Goal: Information Seeking & Learning: Find specific fact

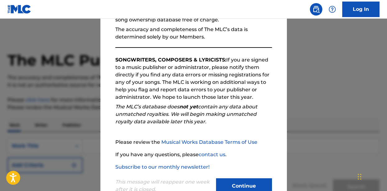
scroll to position [93, 0]
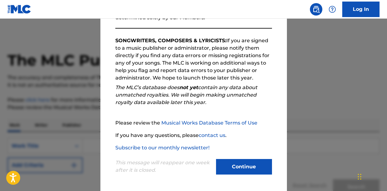
click at [236, 168] on button "Continue" at bounding box center [244, 167] width 56 height 16
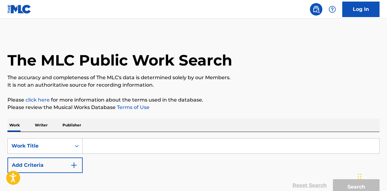
click at [116, 142] on input "Search Form" at bounding box center [231, 145] width 296 height 15
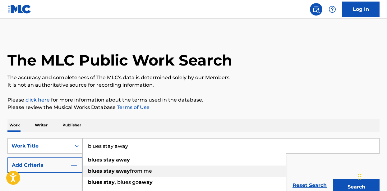
type input "blues stay away"
click at [120, 169] on strong "away" at bounding box center [123, 171] width 14 height 6
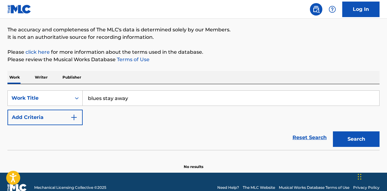
scroll to position [59, 0]
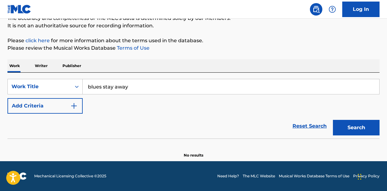
click at [73, 105] on img "Search Form" at bounding box center [73, 105] width 7 height 7
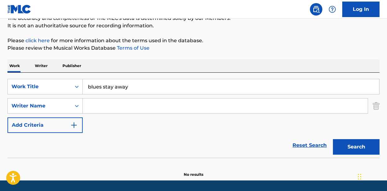
click at [99, 106] on input "Search Form" at bounding box center [225, 105] width 285 height 15
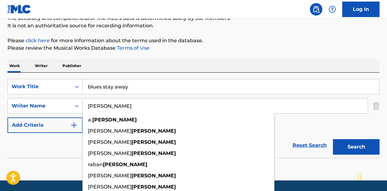
type input "[PERSON_NAME]"
click at [358, 149] on button "Search" at bounding box center [356, 147] width 47 height 16
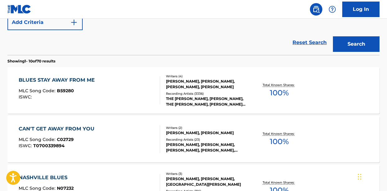
scroll to position [163, 0]
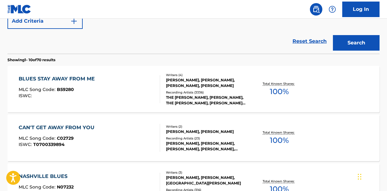
click at [66, 90] on span "B59280" at bounding box center [65, 90] width 17 height 6
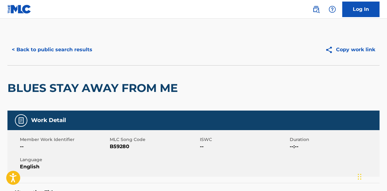
click at [118, 146] on span "B59280" at bounding box center [154, 146] width 88 height 7
copy span "B59280"
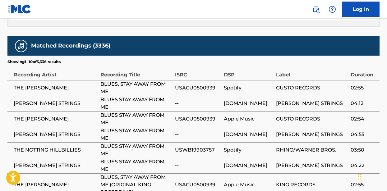
scroll to position [542, 0]
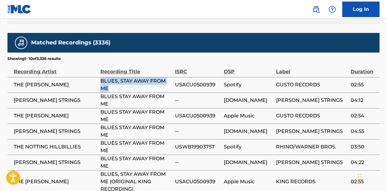
drag, startPoint x: 110, startPoint y: 53, endPoint x: 100, endPoint y: 48, distance: 10.8
click at [100, 77] on span "BLUES, STAY AWAY FROM ME" at bounding box center [135, 84] width 71 height 15
copy span "BLUES, STAY AWAY FROM ME"
drag, startPoint x: 82, startPoint y: 51, endPoint x: 15, endPoint y: 51, distance: 67.4
click at [15, 81] on span "THE [PERSON_NAME]" at bounding box center [56, 84] width 84 height 7
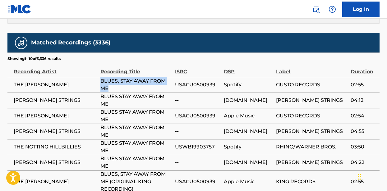
copy span "THE [PERSON_NAME]"
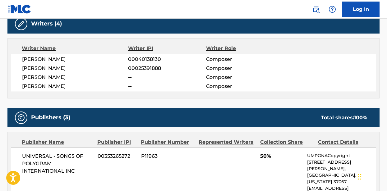
scroll to position [206, 0]
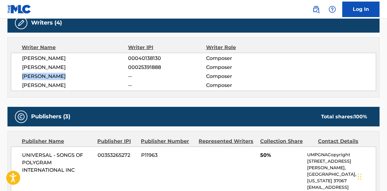
drag, startPoint x: 67, startPoint y: 77, endPoint x: 23, endPoint y: 78, distance: 44.1
click at [23, 78] on span "[PERSON_NAME]" at bounding box center [75, 76] width 106 height 7
copy span "[PERSON_NAME]"
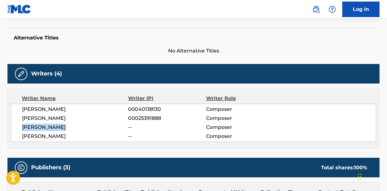
scroll to position [157, 0]
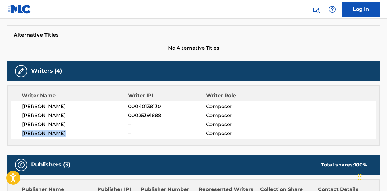
drag, startPoint x: 70, startPoint y: 133, endPoint x: 22, endPoint y: 134, distance: 48.2
click at [22, 134] on span "[PERSON_NAME]" at bounding box center [75, 133] width 106 height 7
copy span "[PERSON_NAME]"
drag, startPoint x: 67, startPoint y: 125, endPoint x: 22, endPoint y: 124, distance: 44.7
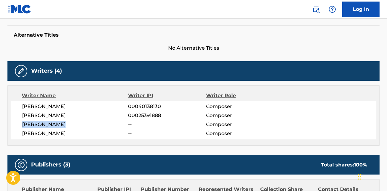
click at [22, 124] on span "[PERSON_NAME]" at bounding box center [75, 124] width 106 height 7
copy span "[PERSON_NAME]"
drag, startPoint x: 62, startPoint y: 113, endPoint x: 21, endPoint y: 116, distance: 41.1
click at [21, 116] on div "[PERSON_NAME] 00040138130 Composer [PERSON_NAME] 00025391888 Composer [PERSON_N…" at bounding box center [193, 120] width 365 height 38
copy span "[PERSON_NAME]"
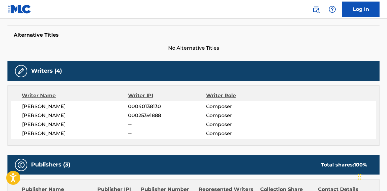
click at [61, 105] on span "[PERSON_NAME]" at bounding box center [75, 106] width 106 height 7
drag, startPoint x: 63, startPoint y: 106, endPoint x: 20, endPoint y: 106, distance: 42.5
click at [20, 106] on div "[PERSON_NAME] 00040138130 Composer [PERSON_NAME] 00025391888 Composer [PERSON_N…" at bounding box center [193, 120] width 365 height 38
copy span "[PERSON_NAME]"
drag, startPoint x: 60, startPoint y: 116, endPoint x: 23, endPoint y: 116, distance: 37.0
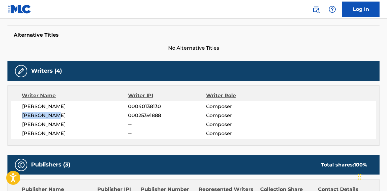
click at [23, 116] on span "[PERSON_NAME]" at bounding box center [75, 115] width 106 height 7
copy span "[PERSON_NAME]"
drag, startPoint x: 67, startPoint y: 121, endPoint x: 21, endPoint y: 122, distance: 46.0
click at [21, 122] on div "[PERSON_NAME] 00040138130 Composer [PERSON_NAME] 00025391888 Composer [PERSON_N…" at bounding box center [193, 120] width 365 height 38
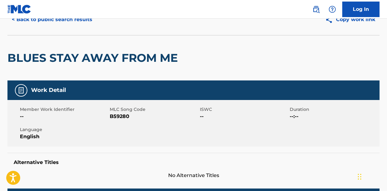
scroll to position [21, 0]
